Goal: Task Accomplishment & Management: Manage account settings

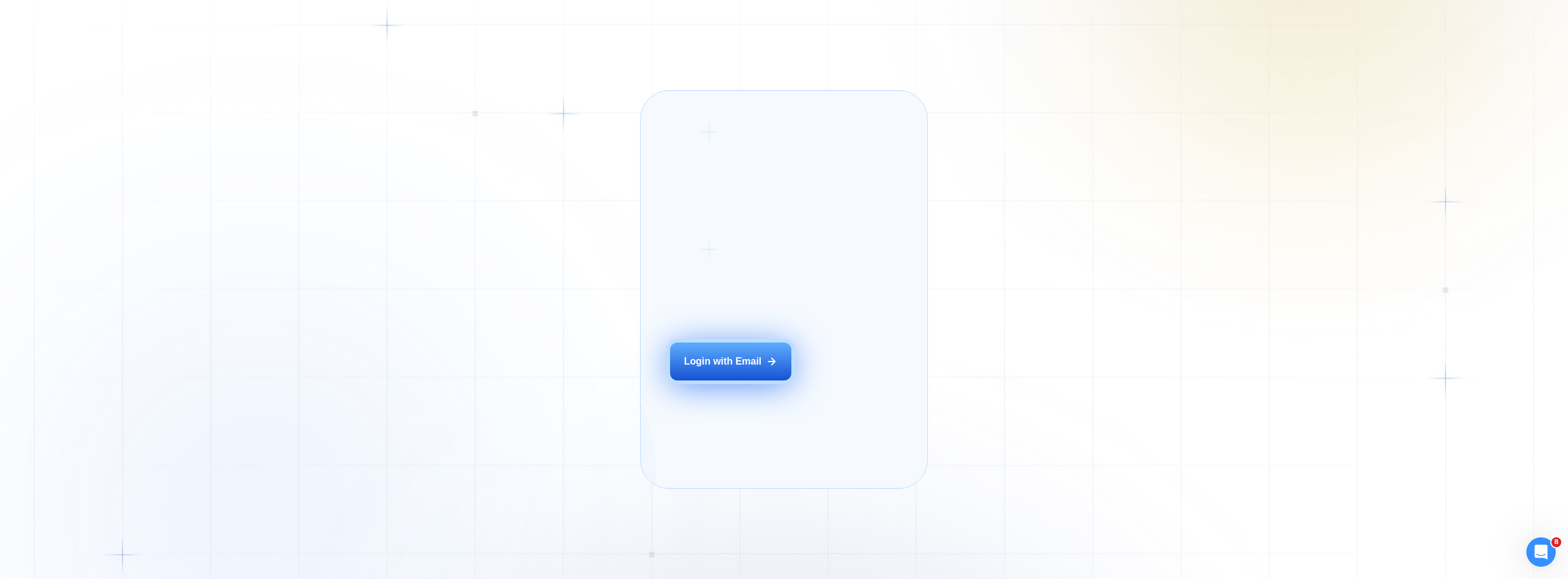
click at [753, 368] on div "Login with Email" at bounding box center [723, 361] width 78 height 13
